Goal: Task Accomplishment & Management: Manage account settings

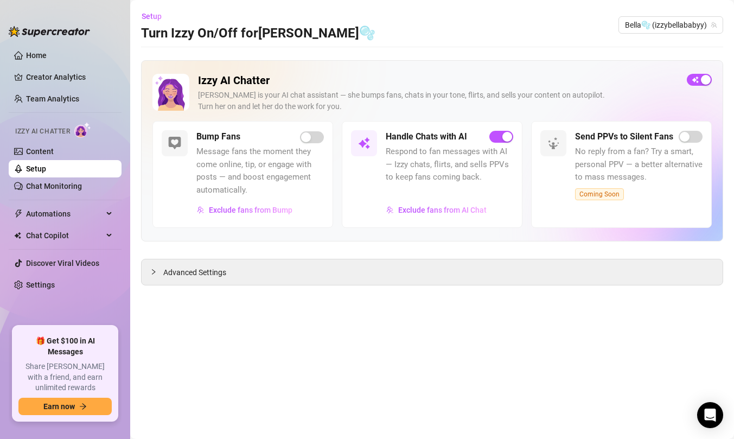
click at [588, 98] on div "[PERSON_NAME] is your AI chat assistant — she bumps fans, chats in your tone, f…" at bounding box center [438, 101] width 480 height 23
click at [74, 77] on link "Creator Analytics" at bounding box center [69, 76] width 87 height 17
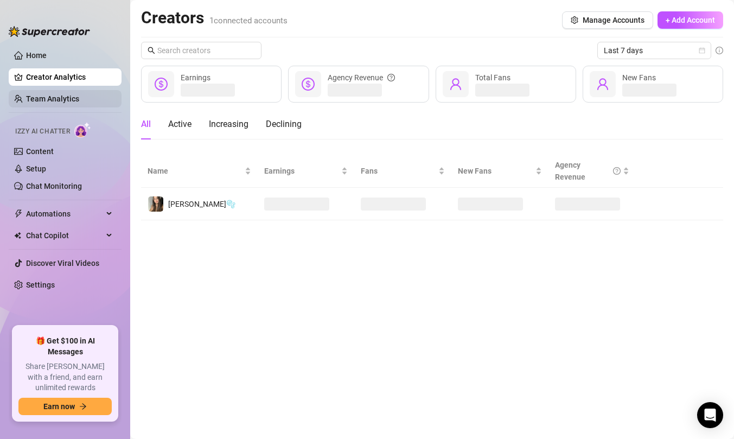
click at [70, 96] on link "Team Analytics" at bounding box center [52, 98] width 53 height 9
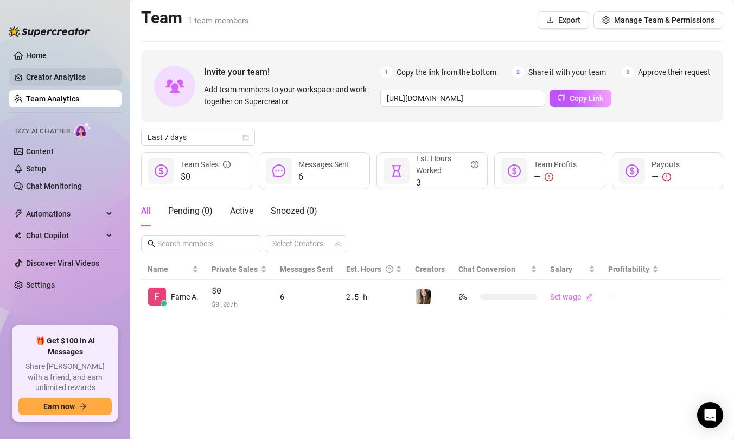
click at [72, 75] on link "Creator Analytics" at bounding box center [69, 76] width 87 height 17
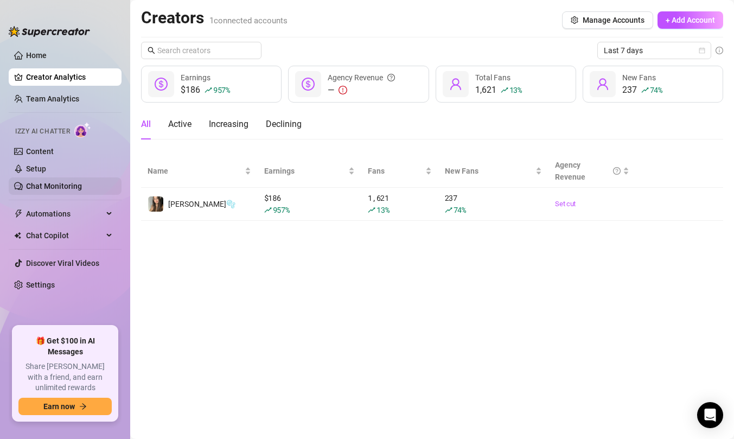
click at [42, 182] on link "Chat Monitoring" at bounding box center [54, 186] width 56 height 9
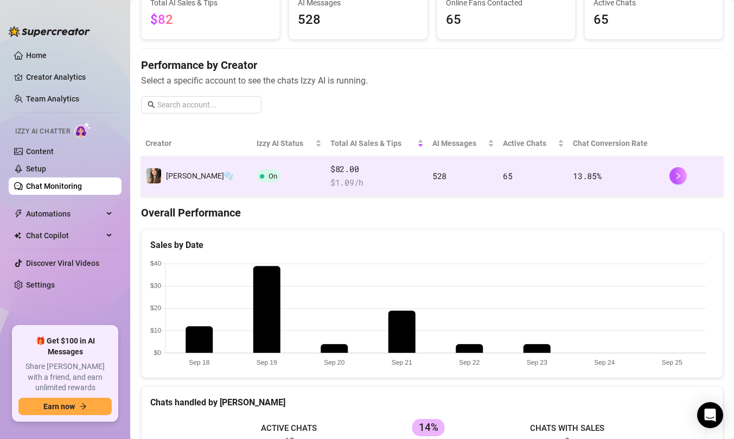
scroll to position [85, 0]
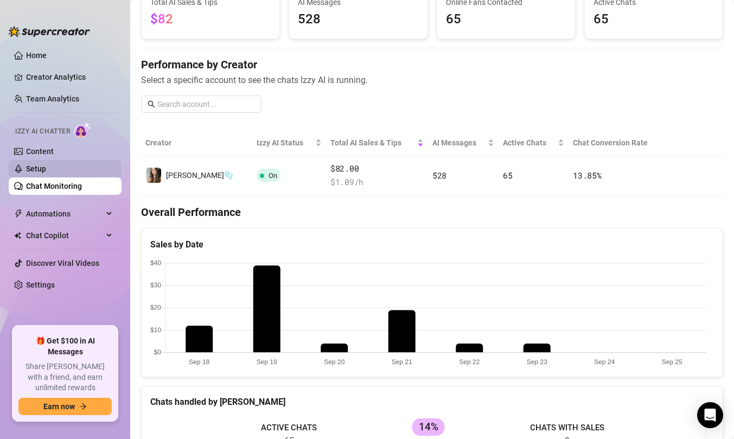
click at [46, 168] on link "Setup" at bounding box center [36, 168] width 20 height 9
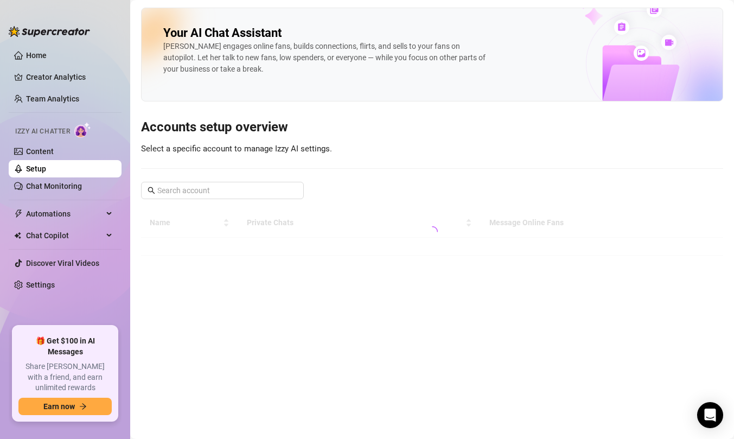
click at [74, 138] on div "Izzy AI Chatter" at bounding box center [64, 130] width 115 height 24
click at [54, 154] on link "Content" at bounding box center [40, 151] width 28 height 9
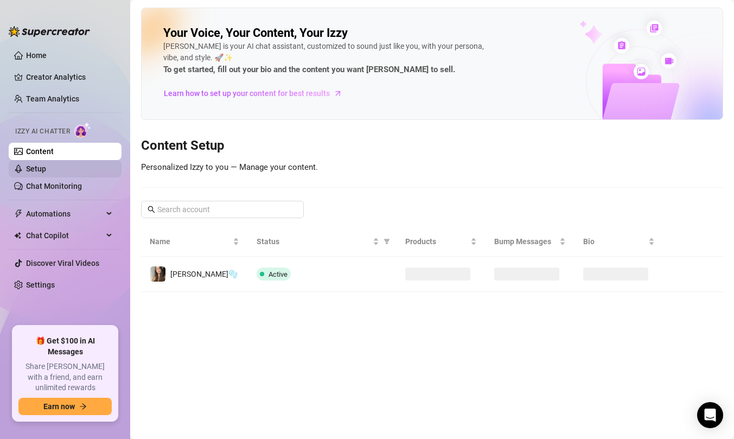
click at [46, 171] on link "Setup" at bounding box center [36, 168] width 20 height 9
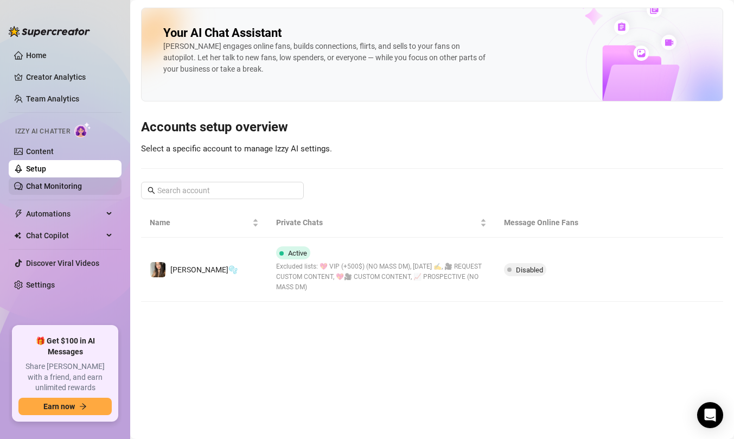
click at [67, 188] on link "Chat Monitoring" at bounding box center [54, 186] width 56 height 9
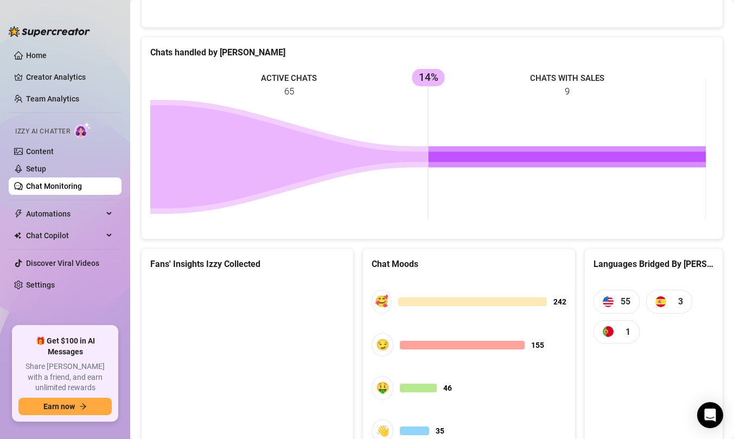
scroll to position [491, 0]
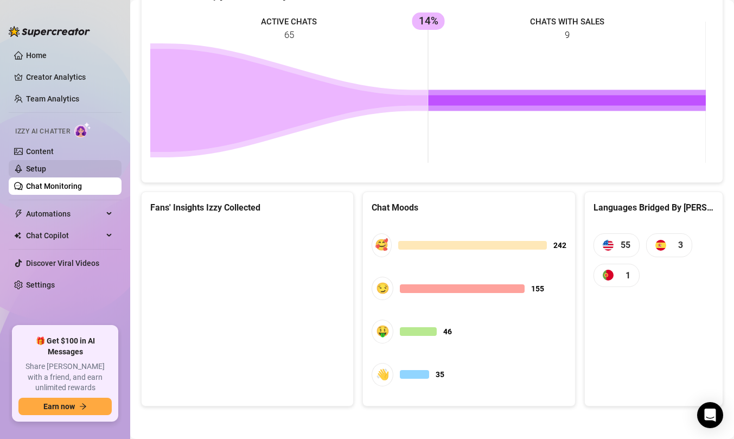
click at [46, 164] on link "Setup" at bounding box center [36, 168] width 20 height 9
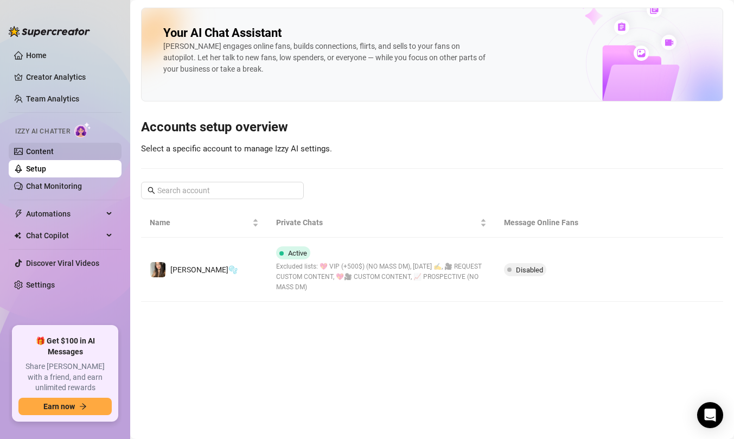
click at [54, 156] on link "Content" at bounding box center [40, 151] width 28 height 9
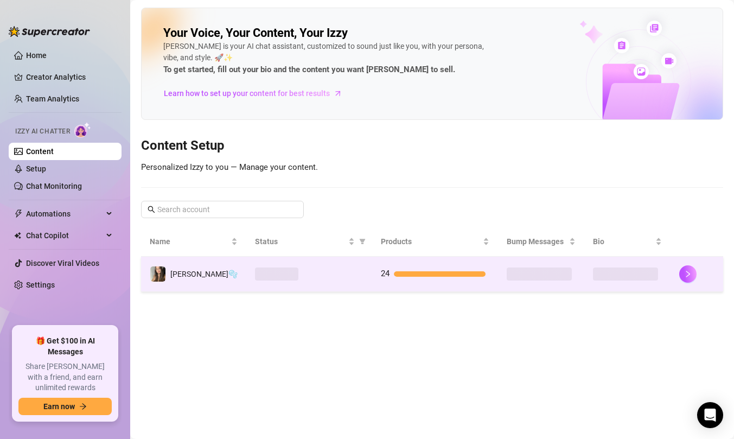
click at [195, 267] on td "[PERSON_NAME]🫧" at bounding box center [193, 274] width 105 height 35
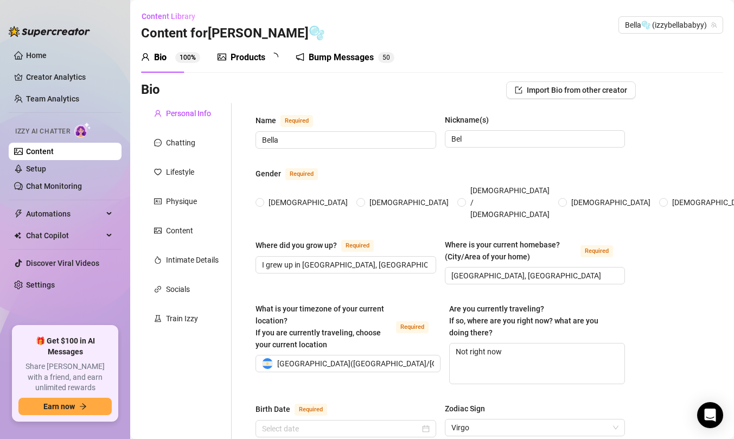
radio input "true"
type input "[DATE]"
click at [306, 60] on icon "notification" at bounding box center [307, 57] width 9 height 9
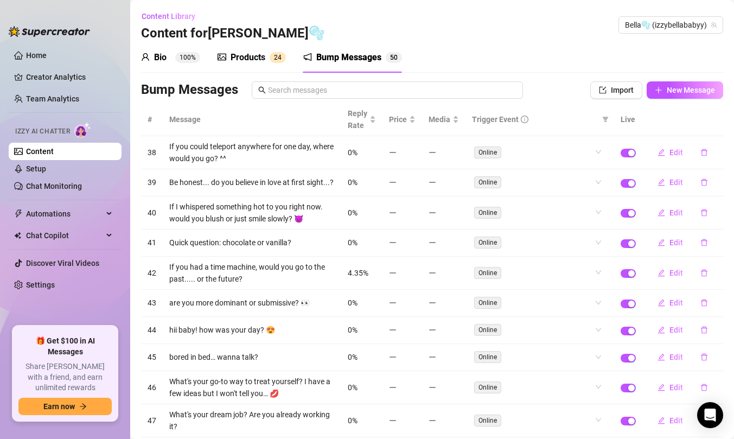
click at [256, 60] on div "Products" at bounding box center [248, 57] width 35 height 13
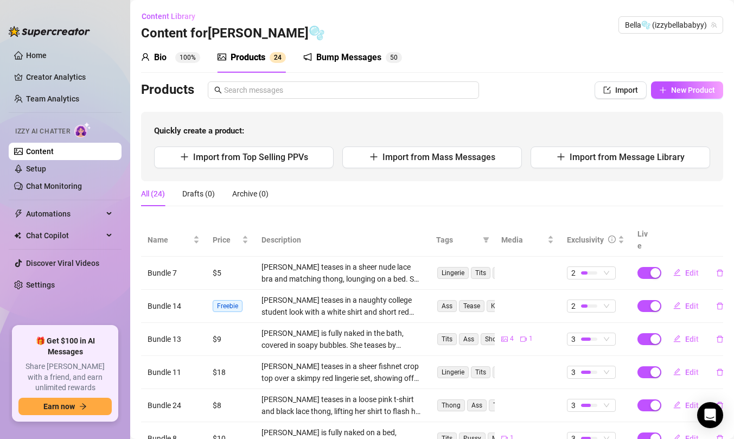
scroll to position [40, 0]
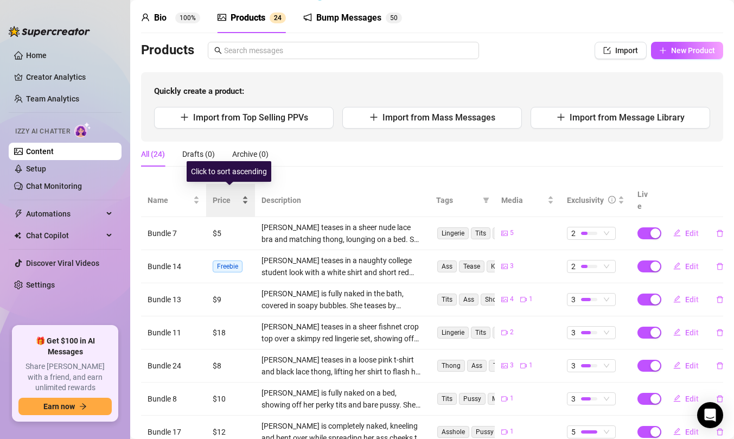
click at [225, 197] on span "Price" at bounding box center [226, 200] width 27 height 12
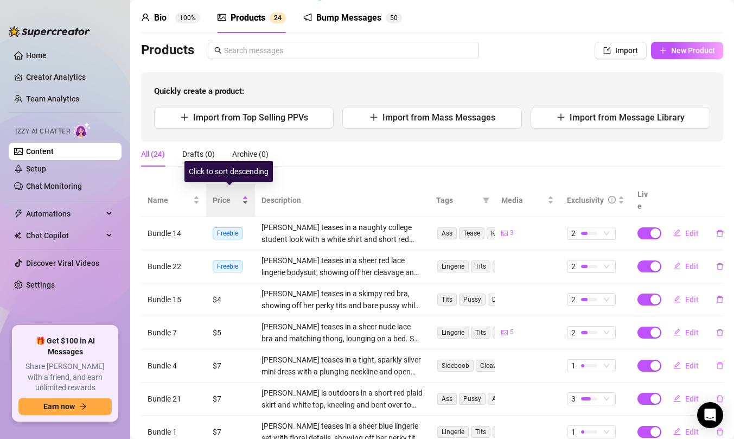
click at [225, 196] on span "Price" at bounding box center [226, 200] width 27 height 12
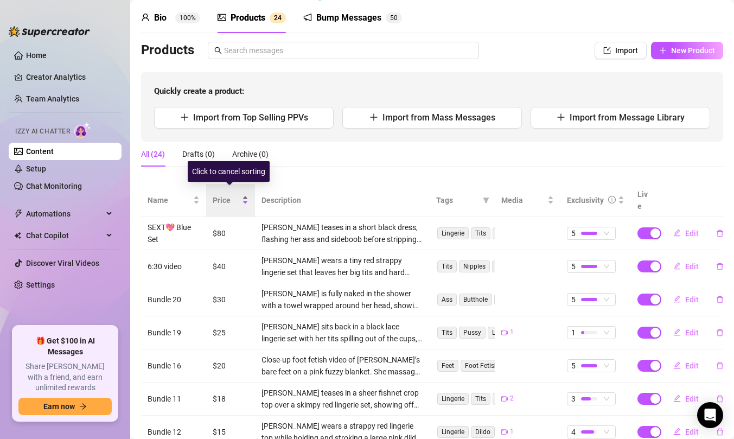
click at [225, 196] on span "Price" at bounding box center [226, 200] width 27 height 12
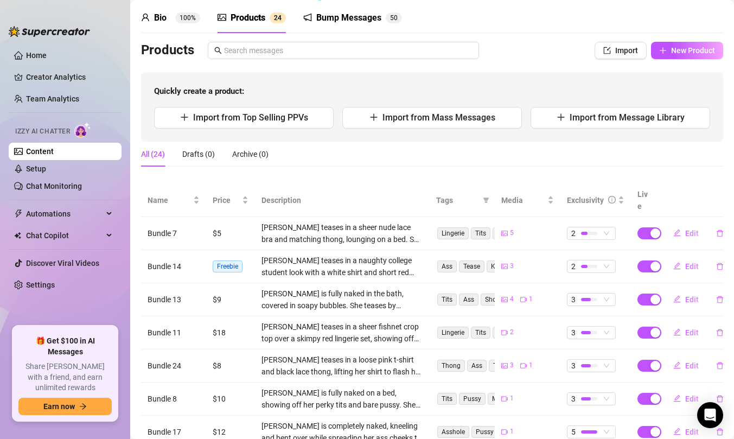
scroll to position [103, 0]
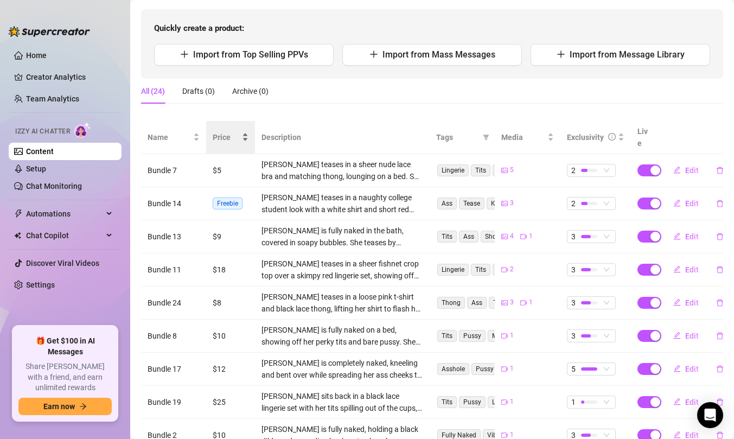
click at [223, 136] on span "Price" at bounding box center [226, 137] width 27 height 12
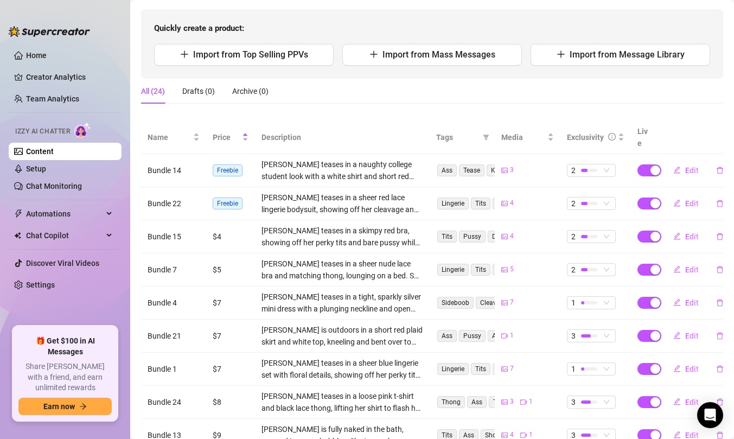
scroll to position [159, 0]
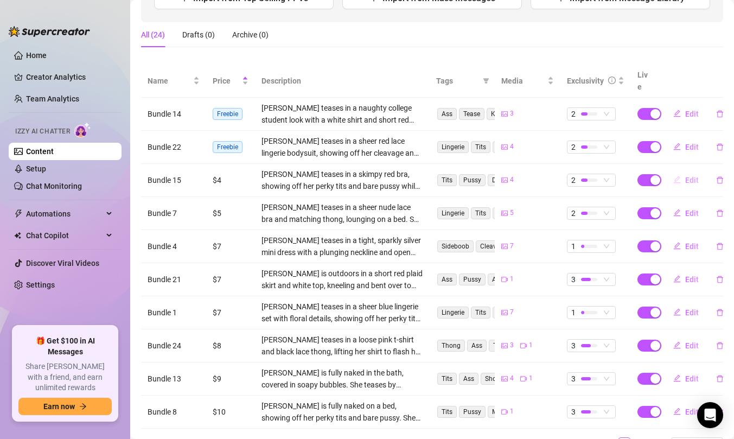
click at [674, 172] on button "Edit" at bounding box center [686, 180] width 43 height 17
type textarea "Type your message here..."
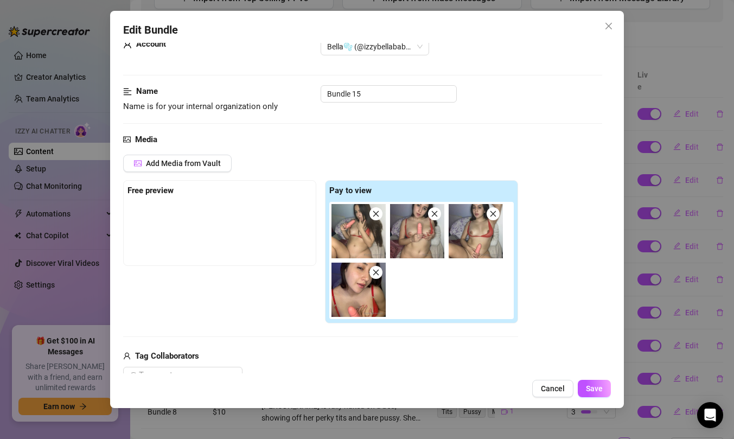
scroll to position [56, 0]
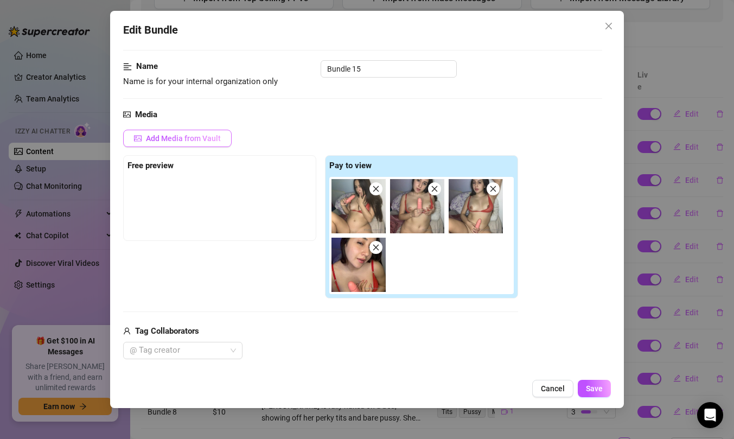
click at [169, 136] on span "Add Media from Vault" at bounding box center [183, 138] width 75 height 9
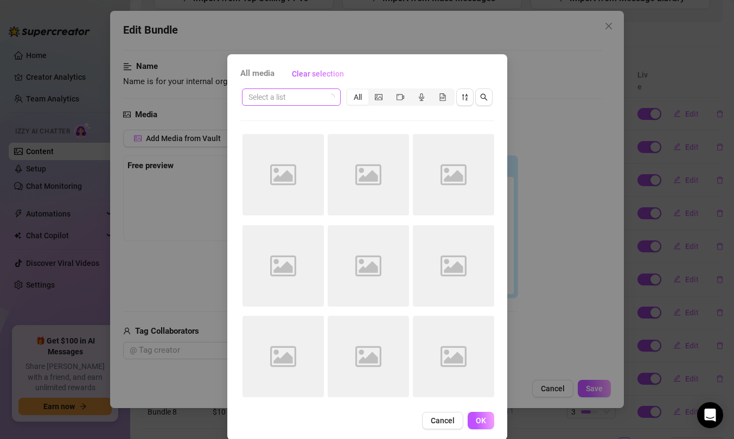
click at [296, 104] on input "search" at bounding box center [287, 97] width 76 height 16
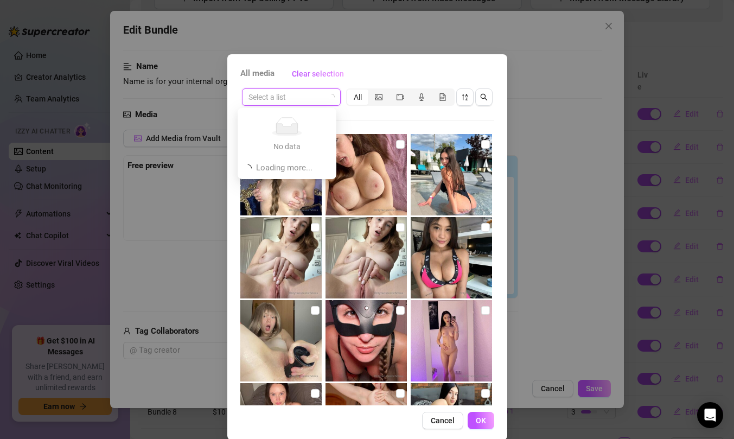
click at [356, 200] on img at bounding box center [366, 174] width 81 height 81
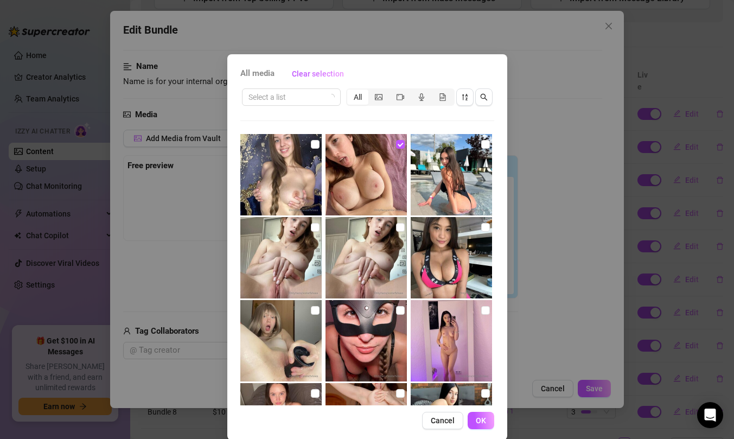
click at [356, 200] on img at bounding box center [366, 174] width 81 height 81
checkbox input "false"
click at [289, 97] on input "search" at bounding box center [287, 97] width 76 height 16
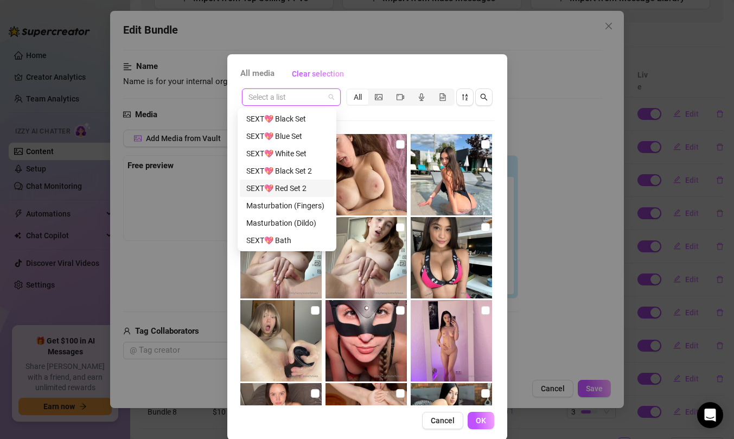
click at [294, 188] on div "SEXT💖 Red Set 2" at bounding box center [286, 188] width 81 height 12
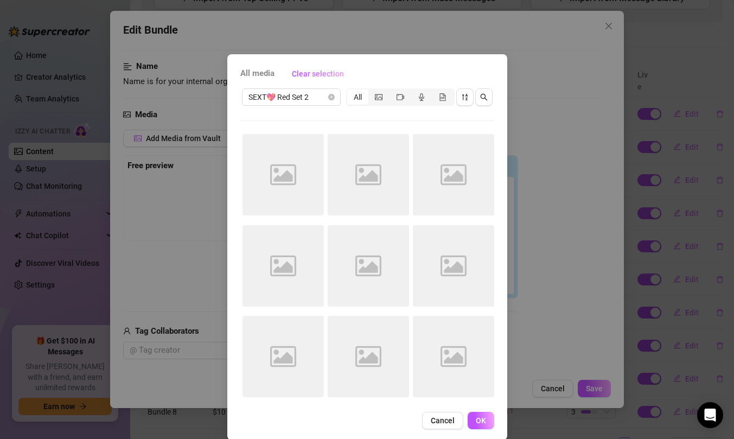
drag, startPoint x: 344, startPoint y: 69, endPoint x: 455, endPoint y: 85, distance: 112.5
click at [455, 85] on div "All media Clear selection SEXT💖 Red Set 2 All Image placeholder Image placehold…" at bounding box center [367, 247] width 280 height 386
click at [312, 100] on span "SEXT💖 Red Set 2" at bounding box center [292, 97] width 86 height 16
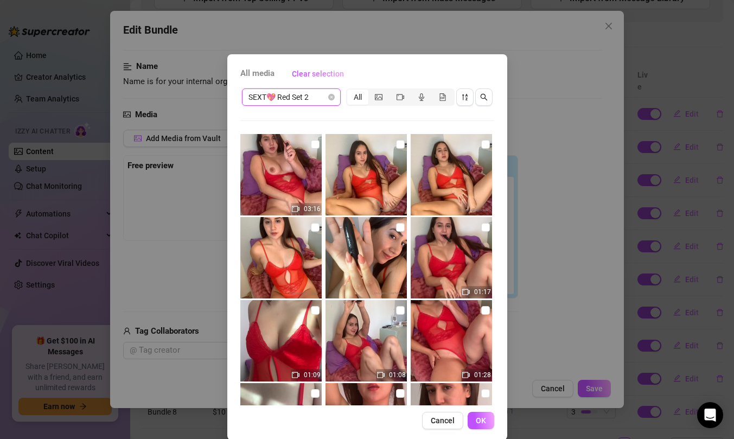
scroll to position [69, 0]
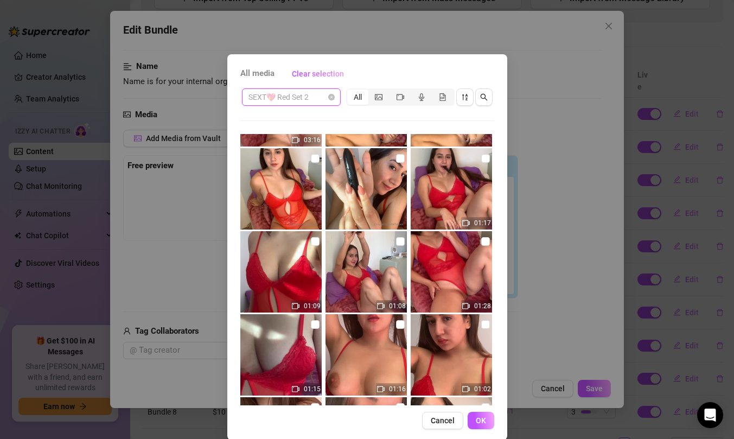
click at [287, 102] on span "SEXT💖 Red Set 2" at bounding box center [292, 97] width 86 height 16
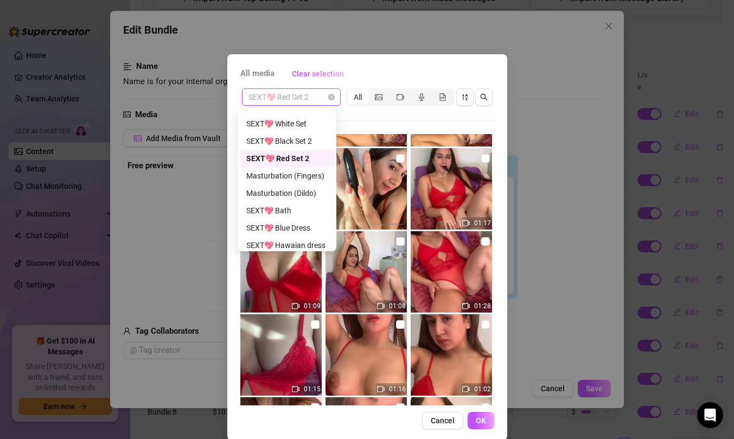
scroll to position [75, 0]
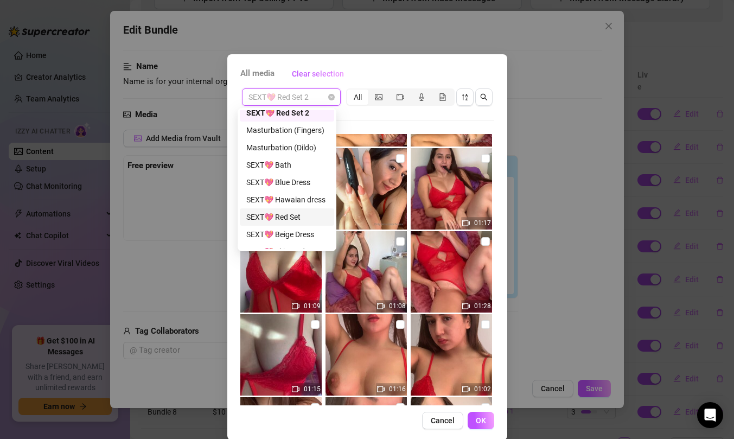
click at [289, 216] on div "SEXT💖 Red Set" at bounding box center [286, 217] width 81 height 12
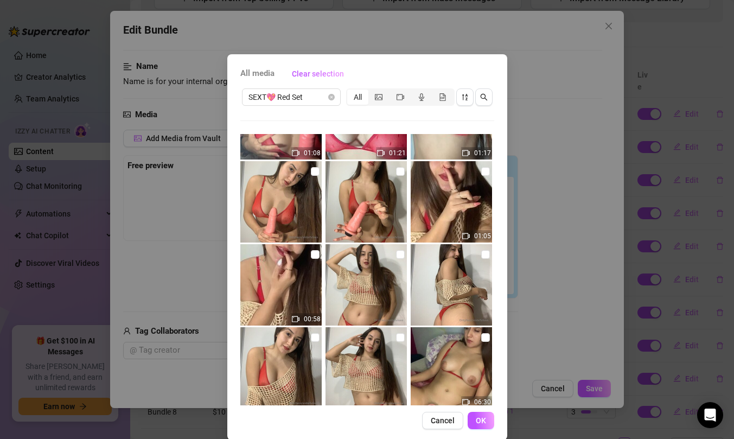
scroll to position [221, 0]
click at [311, 175] on input "checkbox" at bounding box center [315, 172] width 9 height 9
checkbox input "true"
click at [396, 172] on input "checkbox" at bounding box center [400, 172] width 9 height 9
checkbox input "true"
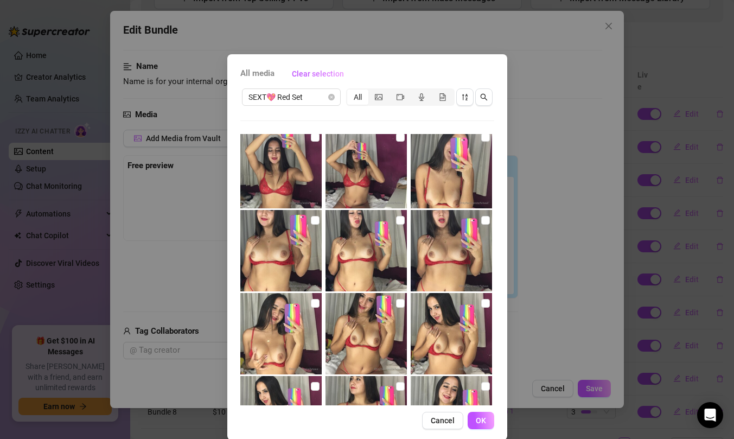
scroll to position [519, 0]
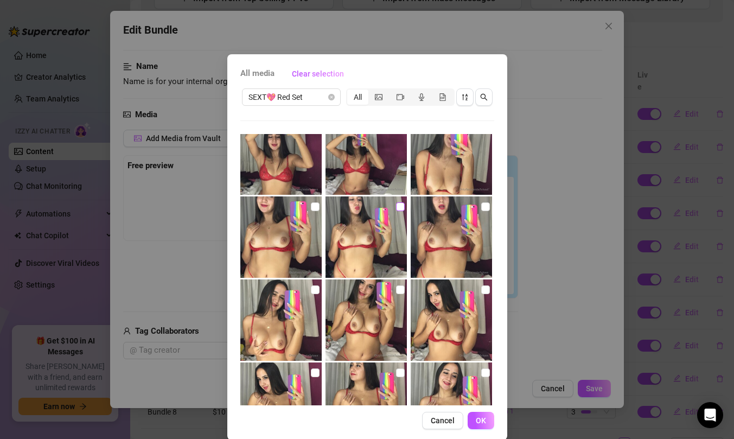
click at [396, 207] on input "checkbox" at bounding box center [400, 206] width 9 height 9
checkbox input "true"
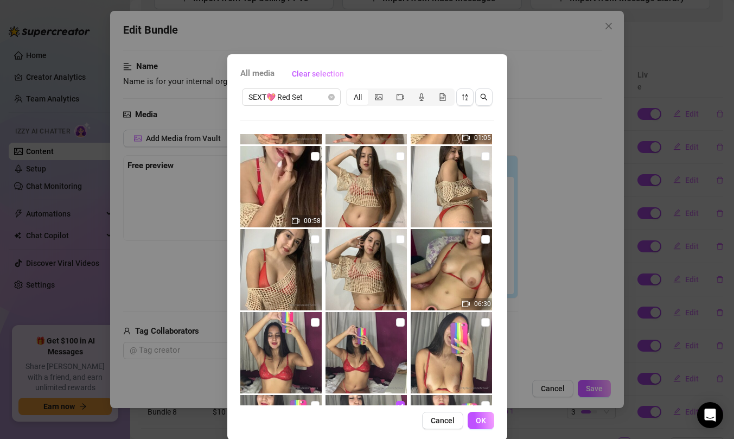
scroll to position [0, 0]
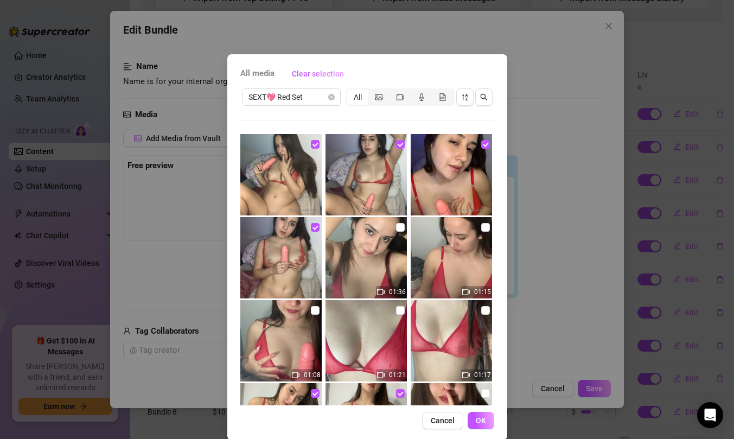
click at [473, 428] on button "OK" at bounding box center [481, 420] width 27 height 17
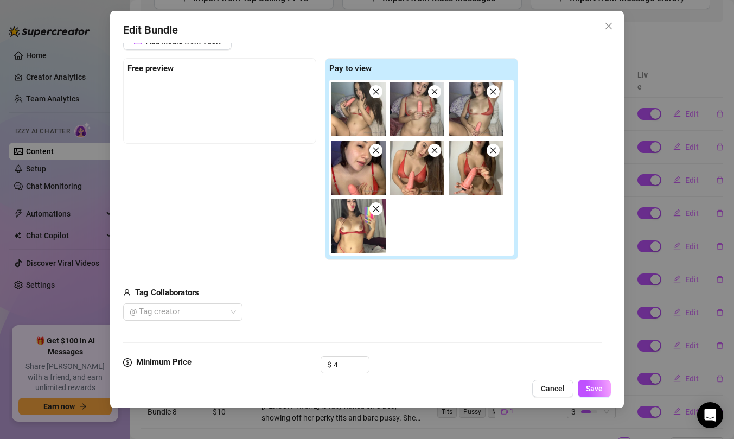
scroll to position [244, 0]
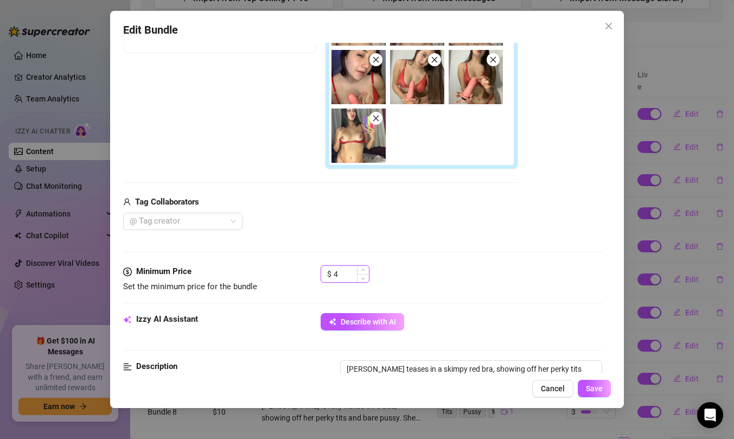
click at [347, 278] on input "4" at bounding box center [351, 274] width 35 height 16
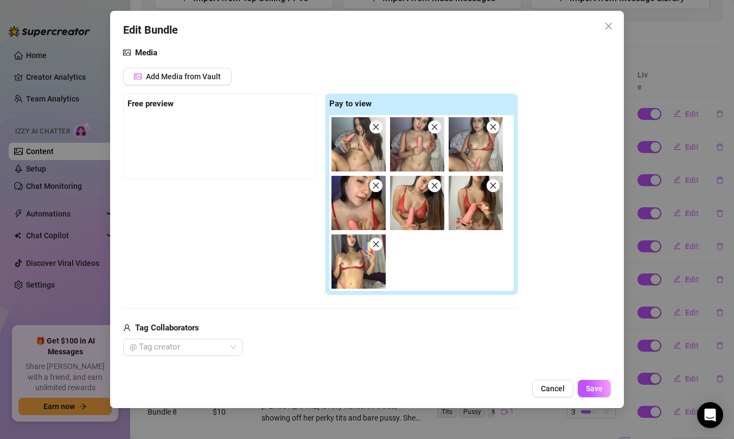
scroll to position [108, 0]
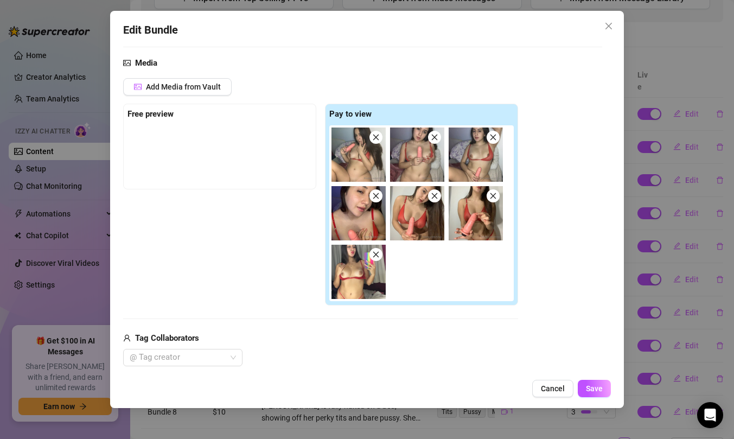
type input "6"
click at [203, 99] on div "Add Media from Vault" at bounding box center [320, 91] width 395 height 26
click at [191, 84] on span "Add Media from Vault" at bounding box center [183, 87] width 75 height 9
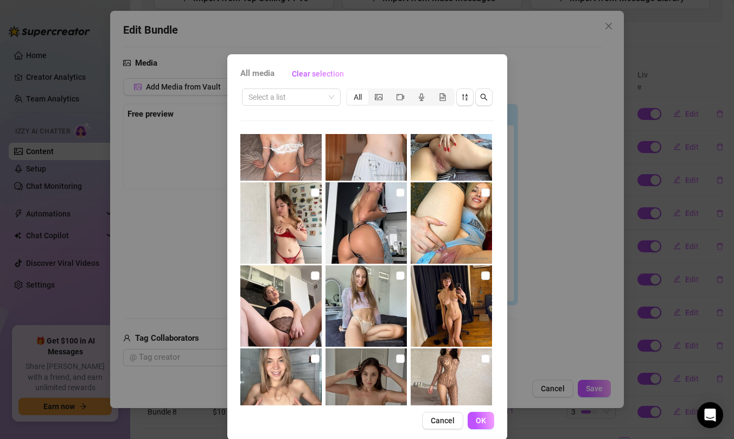
scroll to position [409, 0]
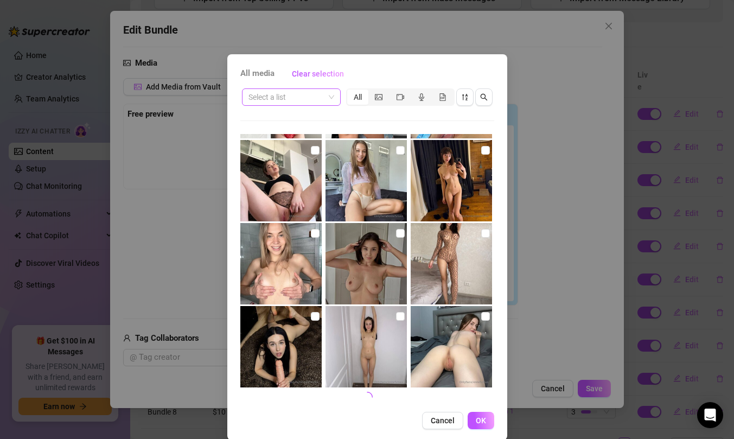
click at [289, 97] on input "search" at bounding box center [287, 97] width 76 height 16
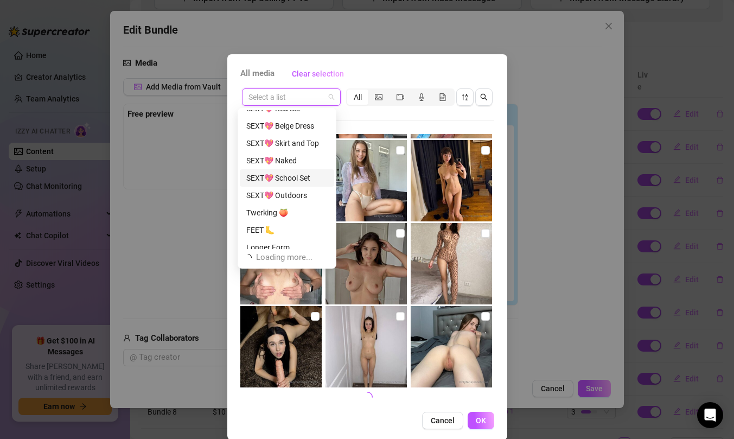
scroll to position [149, 0]
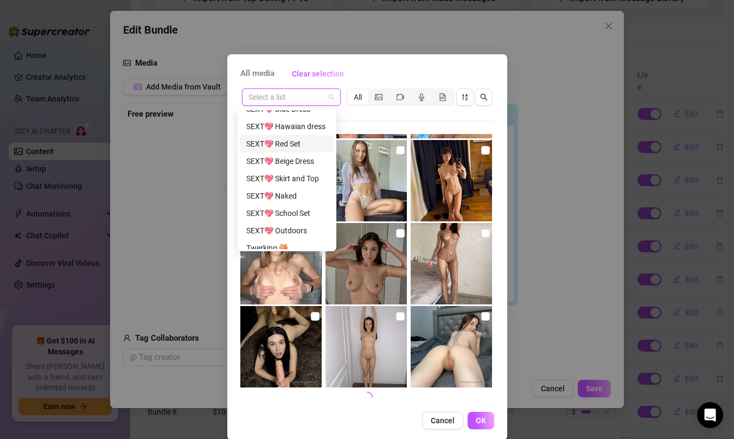
click at [287, 138] on div "SEXT💖 Red Set" at bounding box center [286, 144] width 81 height 12
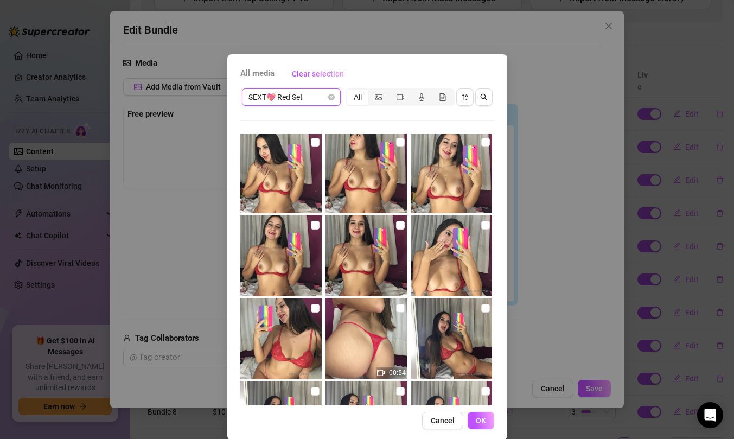
scroll to position [736, 0]
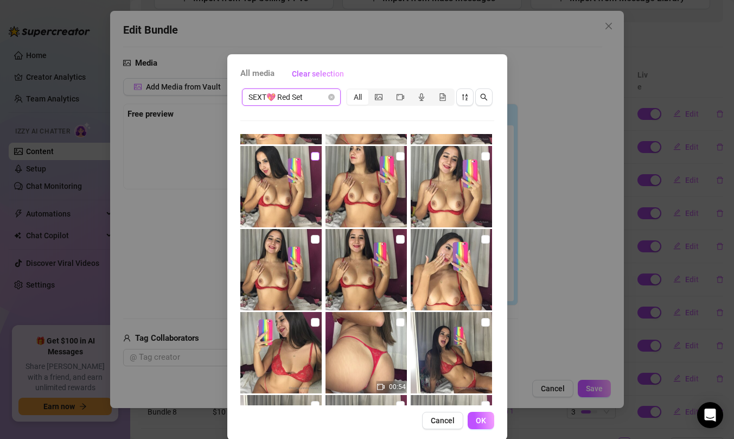
click at [311, 156] on input "checkbox" at bounding box center [315, 156] width 9 height 9
checkbox input "true"
click at [396, 155] on input "checkbox" at bounding box center [400, 156] width 9 height 9
checkbox input "true"
click at [481, 156] on input "checkbox" at bounding box center [485, 156] width 9 height 9
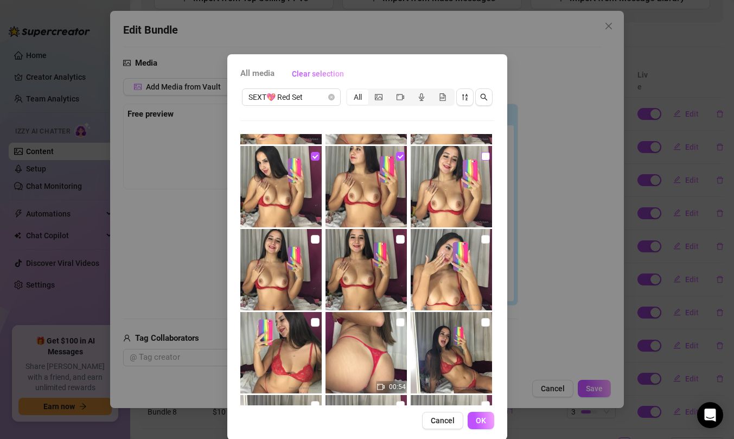
checkbox input "true"
click at [478, 423] on span "OK" at bounding box center [481, 420] width 10 height 9
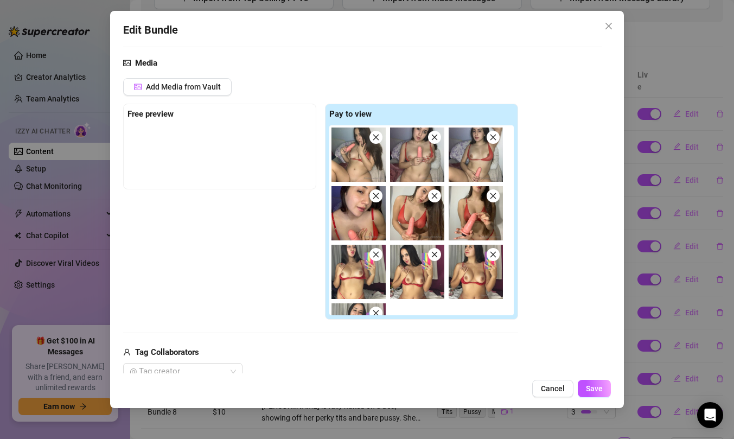
scroll to position [45, 0]
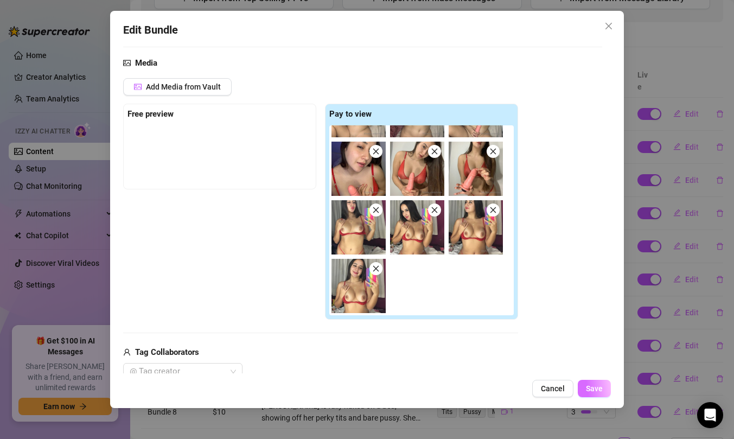
click at [586, 385] on span "Save" at bounding box center [594, 388] width 17 height 9
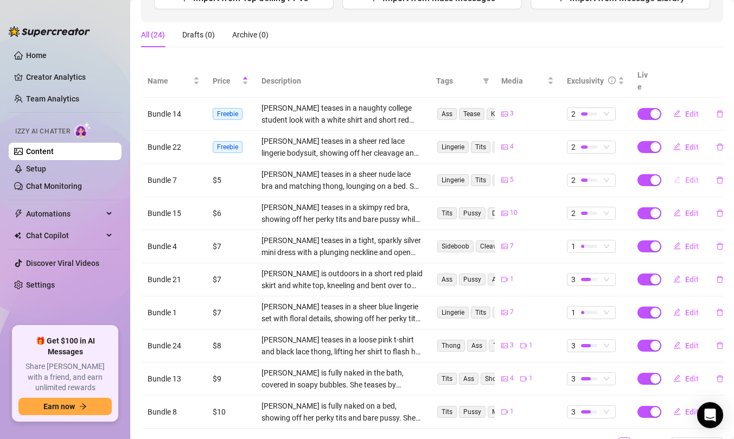
click at [675, 172] on button "Edit" at bounding box center [686, 180] width 43 height 17
type textarea "Type your message here..."
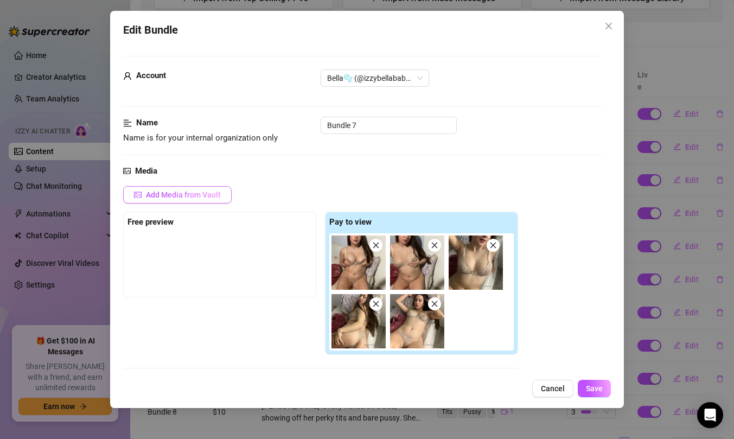
click at [220, 195] on button "Add Media from Vault" at bounding box center [177, 194] width 109 height 17
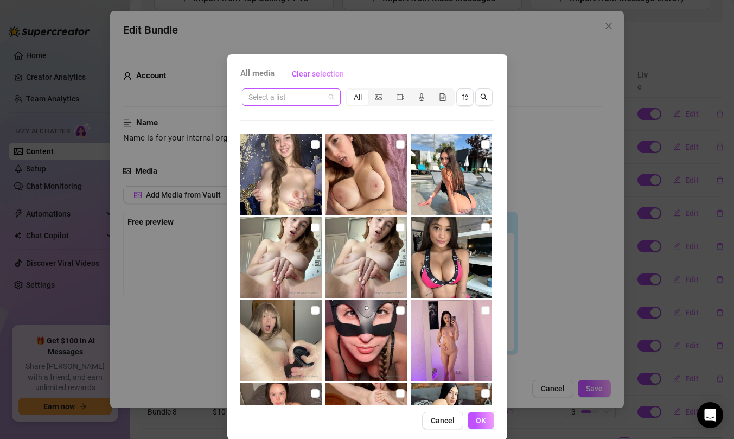
click at [271, 94] on input "search" at bounding box center [287, 97] width 76 height 16
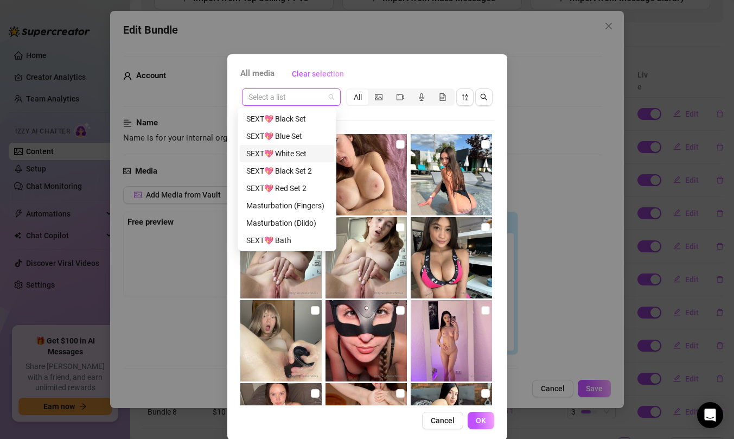
click at [277, 148] on div "SEXT💖 White Set" at bounding box center [286, 154] width 81 height 12
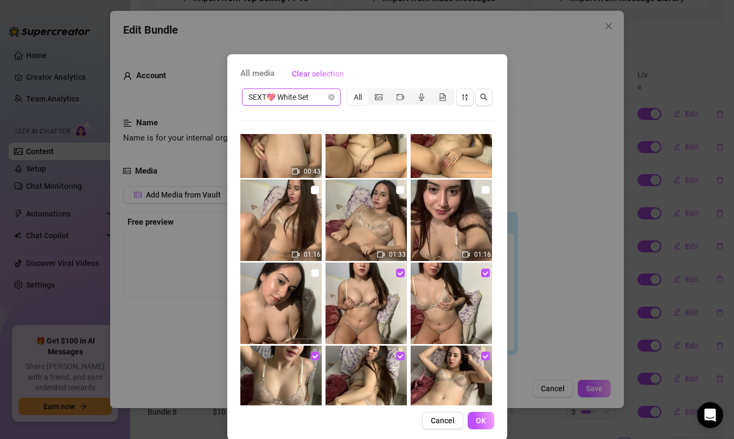
scroll to position [0, 0]
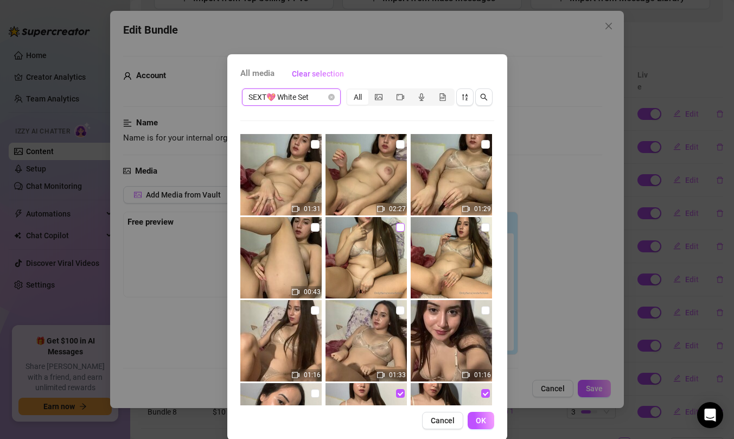
click at [396, 227] on input "checkbox" at bounding box center [400, 227] width 9 height 9
checkbox input "true"
click at [481, 225] on input "checkbox" at bounding box center [485, 227] width 9 height 9
checkbox input "true"
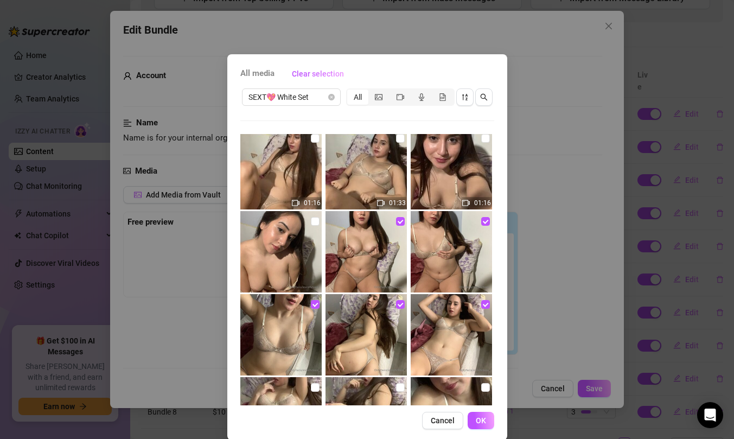
scroll to position [243, 0]
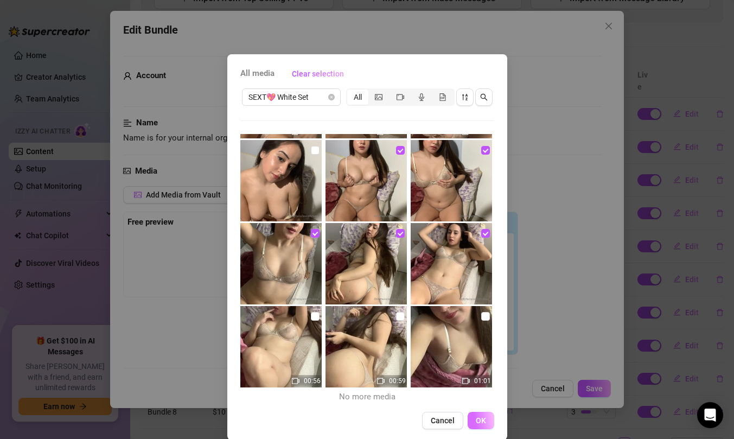
click at [483, 418] on button "OK" at bounding box center [481, 420] width 27 height 17
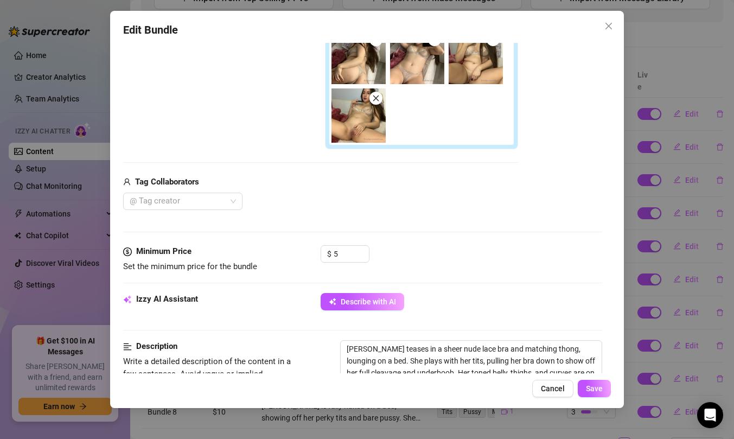
scroll to position [274, 0]
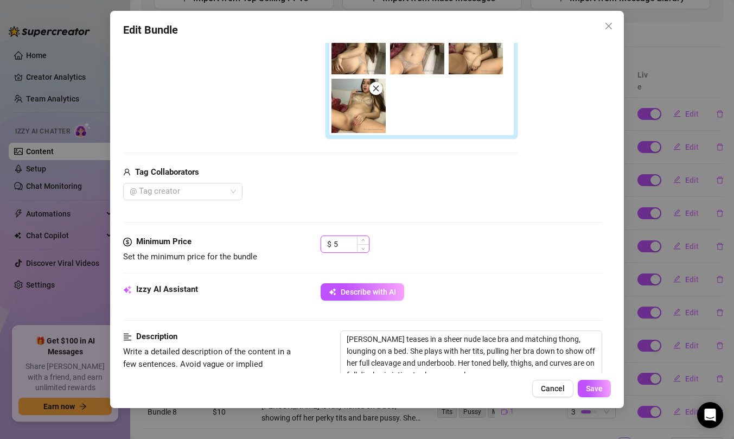
click at [347, 248] on input "5" at bounding box center [351, 244] width 35 height 16
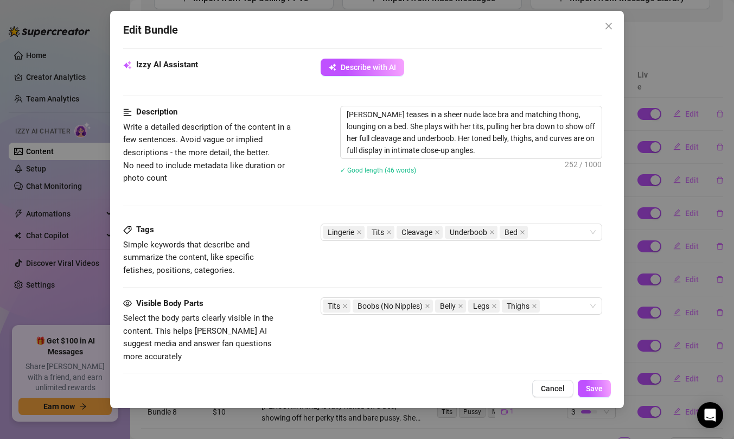
scroll to position [716, 0]
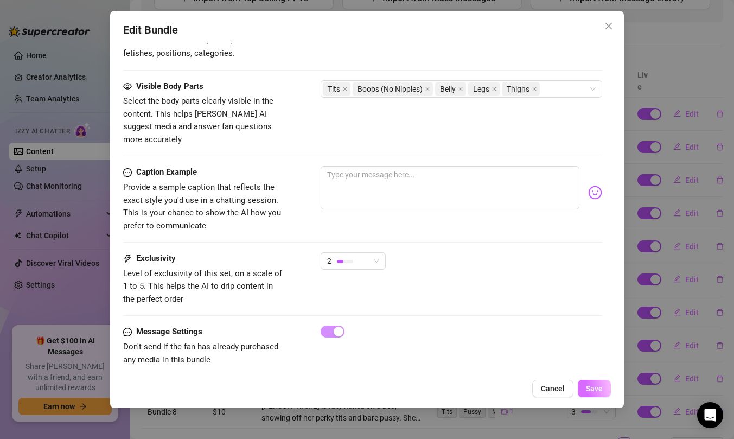
type input "6"
click at [587, 389] on span "Save" at bounding box center [594, 388] width 17 height 9
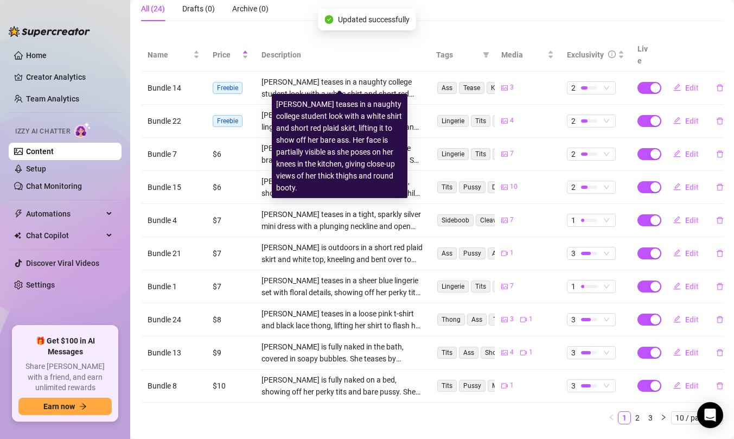
scroll to position [186, 0]
